Goal: Find specific fact

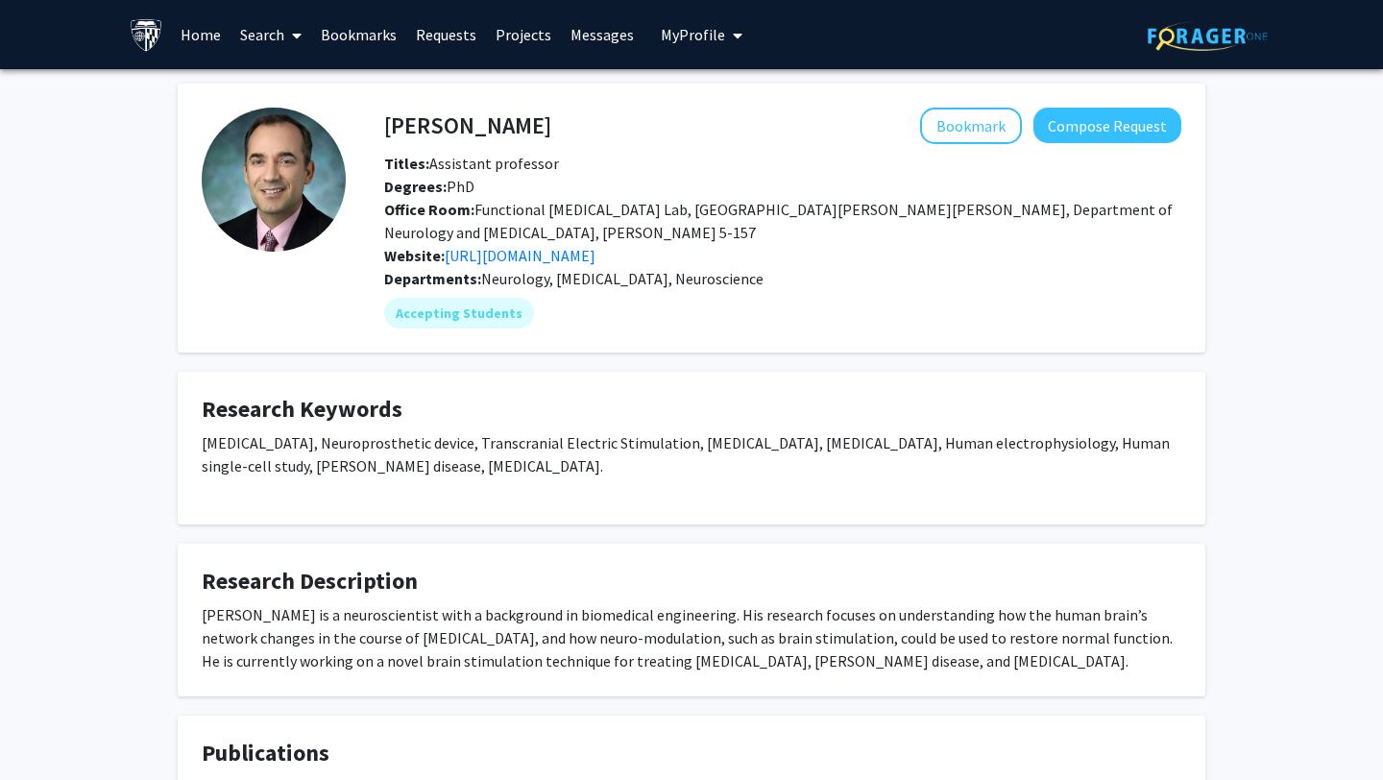
scroll to position [83, 0]
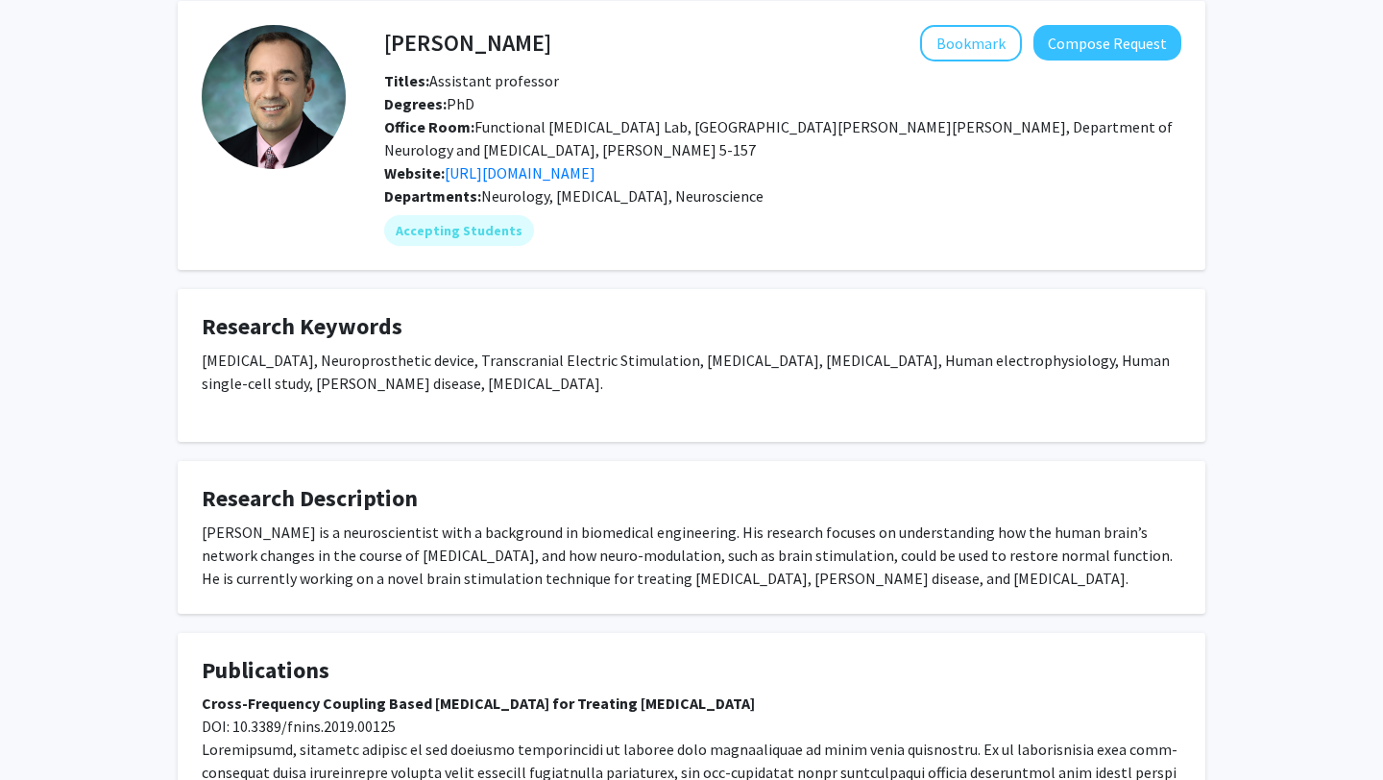
click at [769, 572] on div "[PERSON_NAME] is a neuroscientist with a background in biomedical engineering. …" at bounding box center [692, 555] width 980 height 69
click at [714, 573] on div "[PERSON_NAME] is a neuroscientist with a background in biomedical engineering. …" at bounding box center [692, 555] width 980 height 69
drag, startPoint x: 714, startPoint y: 573, endPoint x: 980, endPoint y: 577, distance: 266.1
click at [980, 577] on div "[PERSON_NAME] is a neuroscientist with a background in biomedical engineering. …" at bounding box center [692, 555] width 980 height 69
copy div "[MEDICAL_DATA], [PERSON_NAME] disease, and [MEDICAL_DATA]"
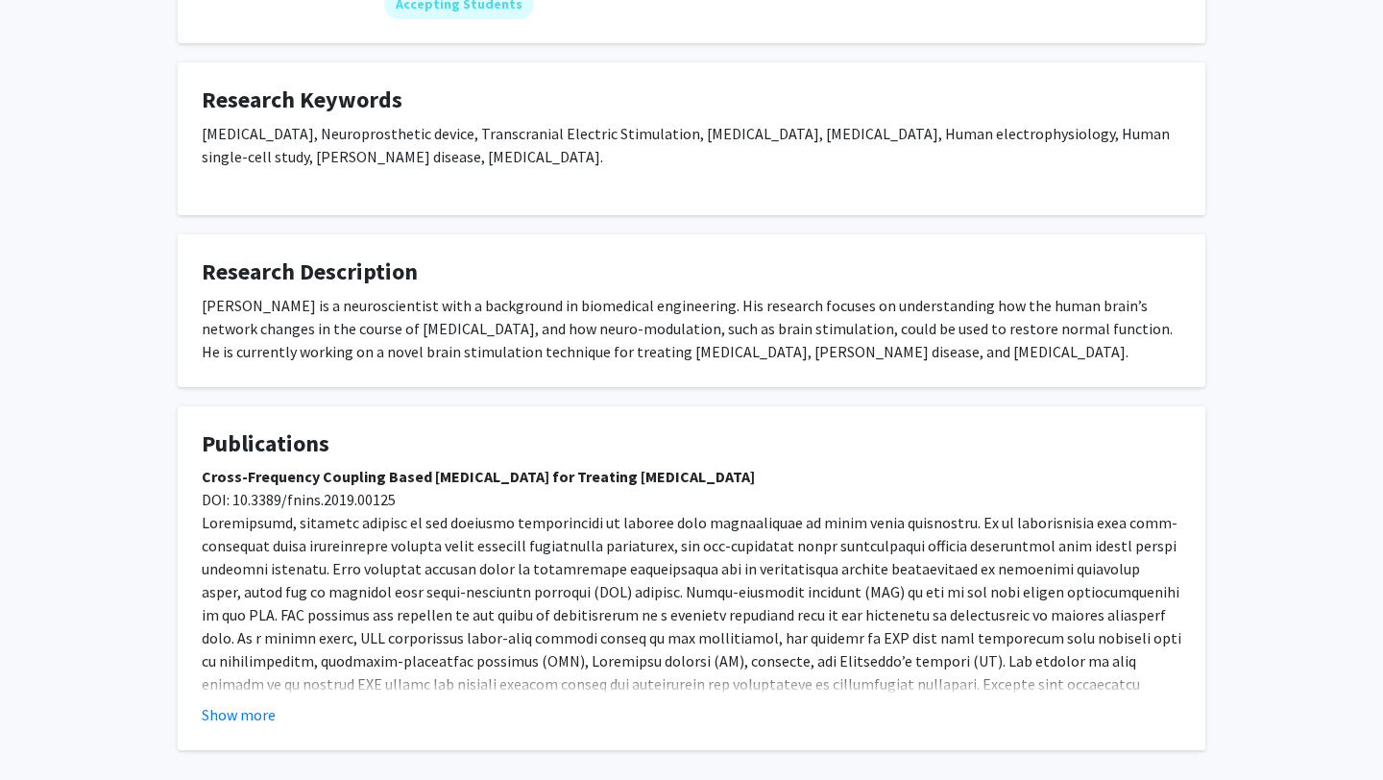
scroll to position [312, 0]
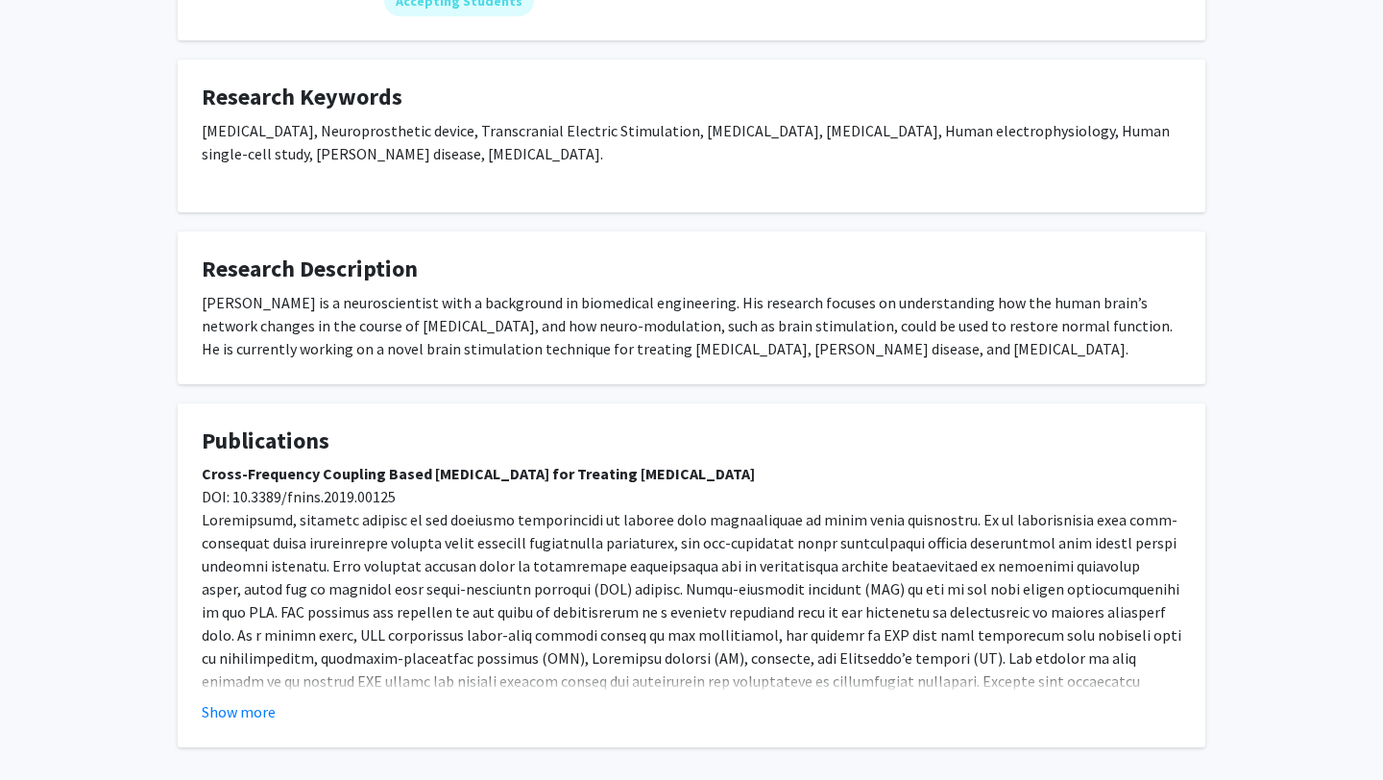
click at [693, 330] on div "[PERSON_NAME] is a neuroscientist with a background in biomedical engineering. …" at bounding box center [692, 325] width 980 height 69
drag, startPoint x: 693, startPoint y: 330, endPoint x: 630, endPoint y: 330, distance: 63.4
click at [630, 330] on div "[PERSON_NAME] is a neuroscientist with a background in biomedical engineering. …" at bounding box center [692, 325] width 980 height 69
copy div "neuro-modulation"
